Goal: Task Accomplishment & Management: Manage account settings

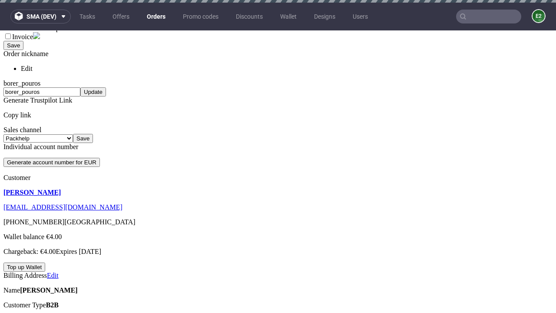
scroll to position [3, 0]
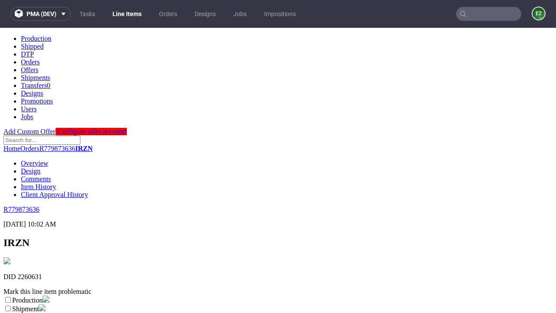
scroll to position [153, 0]
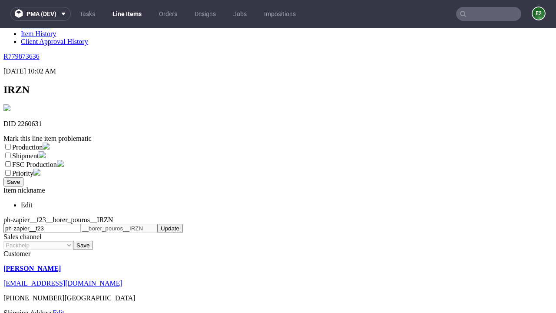
select select "dtp_ca_needed"
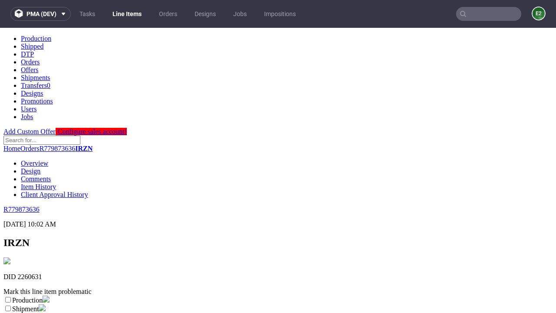
scroll to position [0, 0]
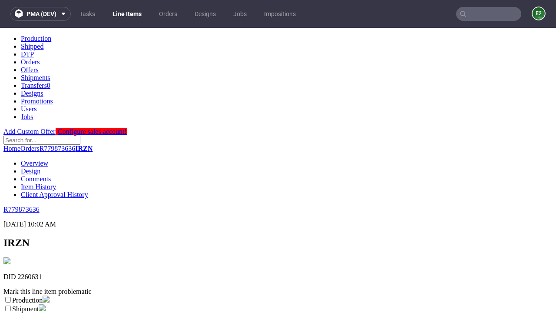
checkbox input "true"
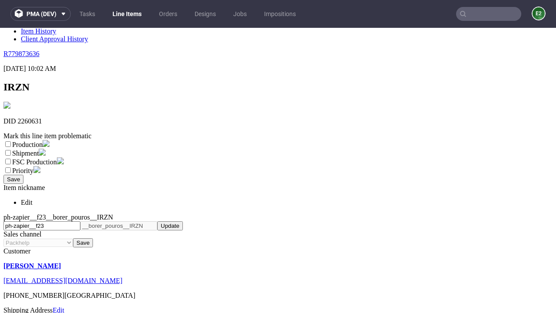
type textarea "test"
